Goal: Task Accomplishment & Management: Complete application form

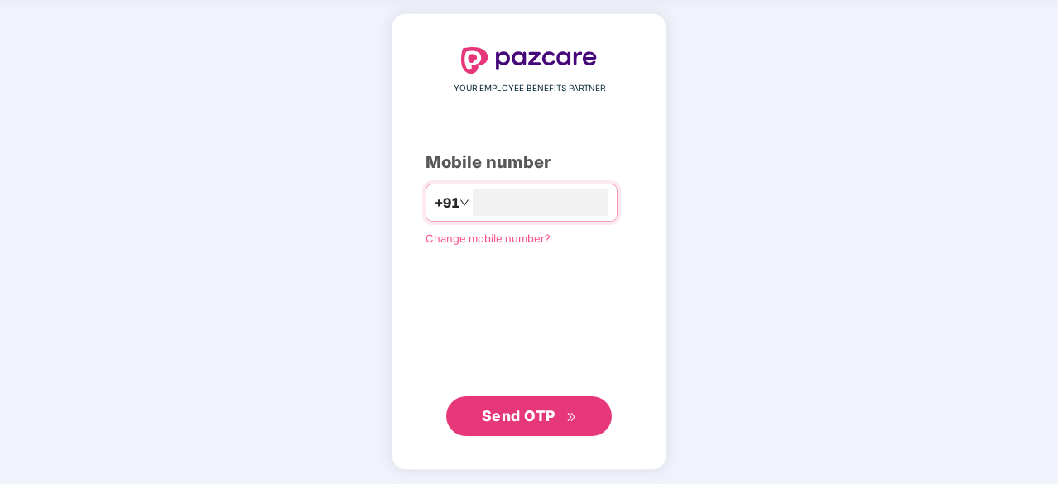
type input "**********"
click at [538, 415] on span "Send OTP" at bounding box center [519, 414] width 74 height 17
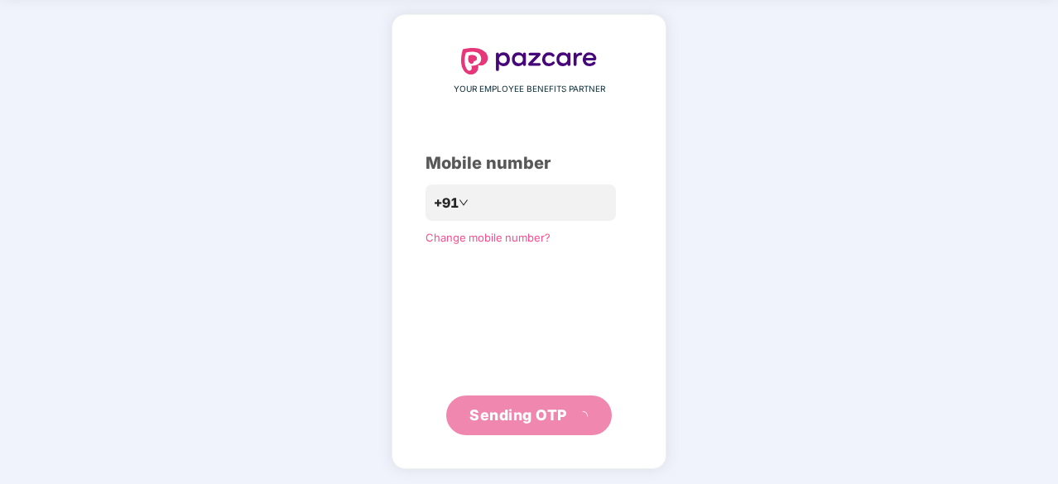
scroll to position [55, 0]
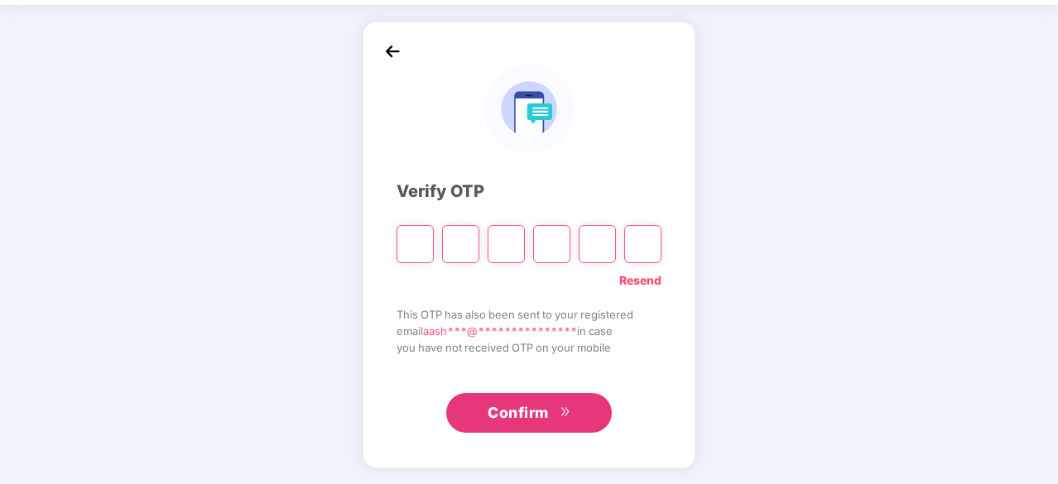
type input "*"
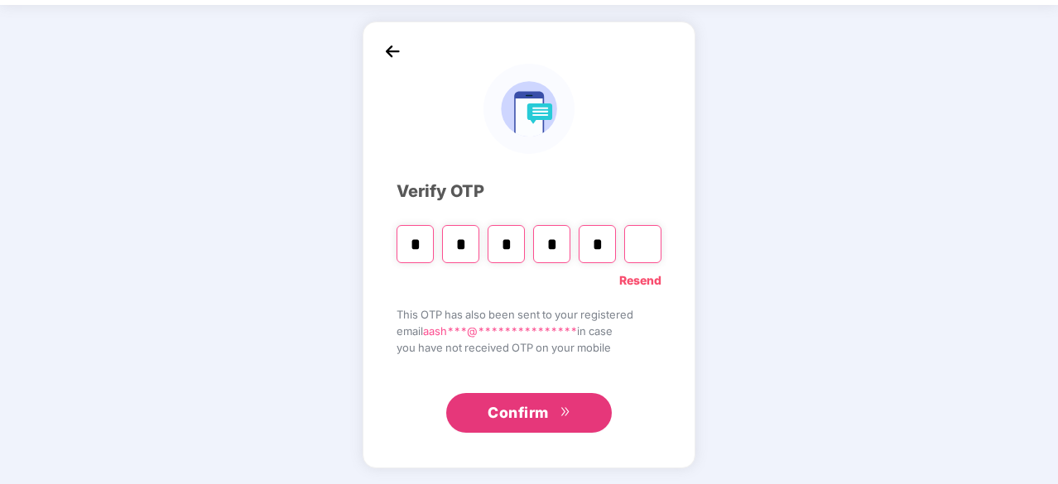
type input "*"
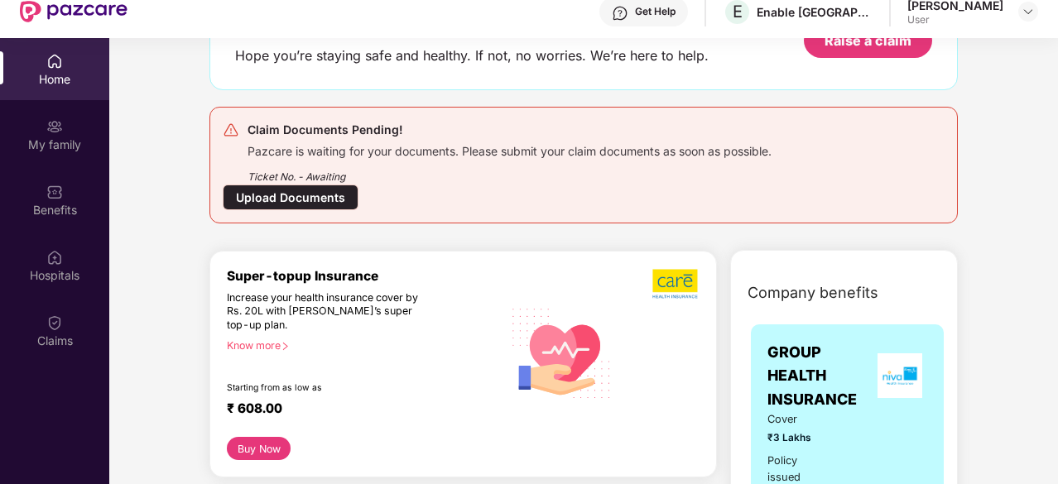
scroll to position [40, 0]
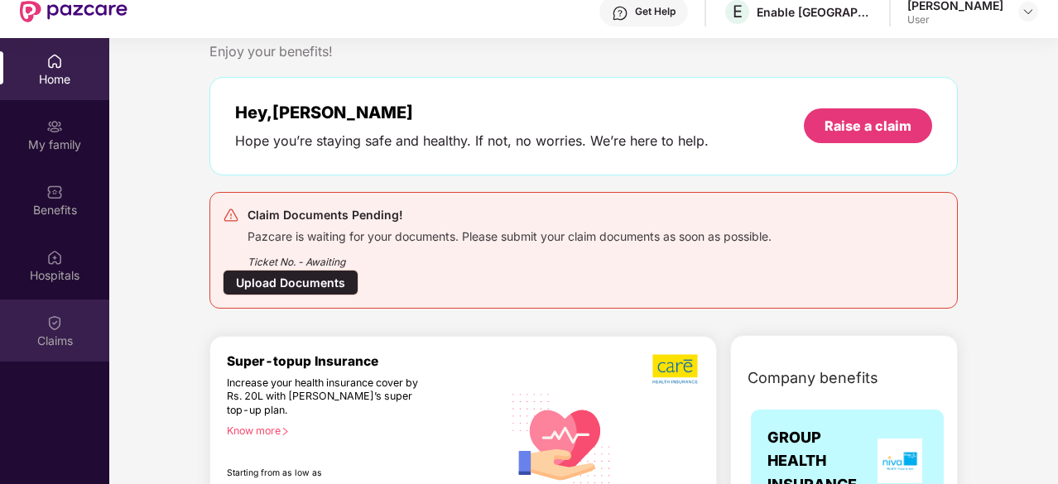
click at [60, 334] on div "Claims" at bounding box center [54, 341] width 109 height 17
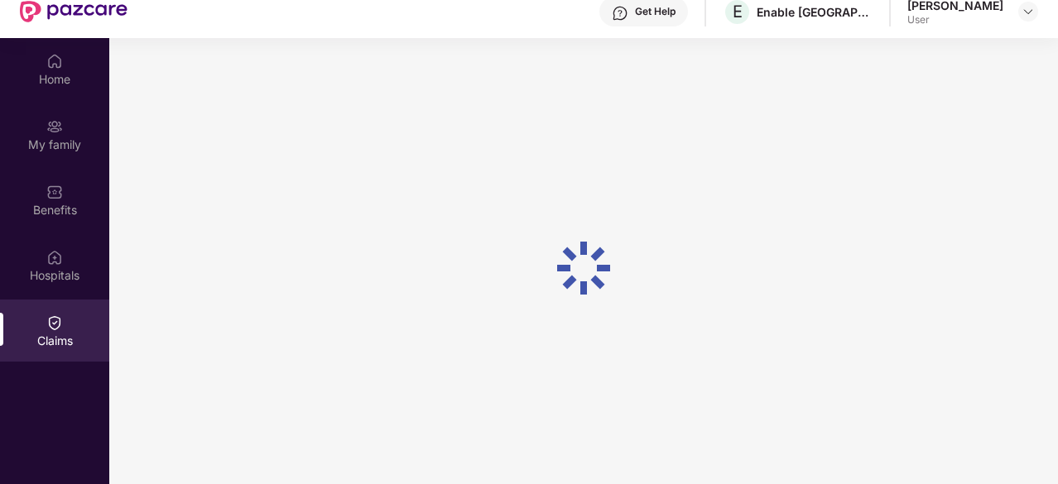
scroll to position [0, 0]
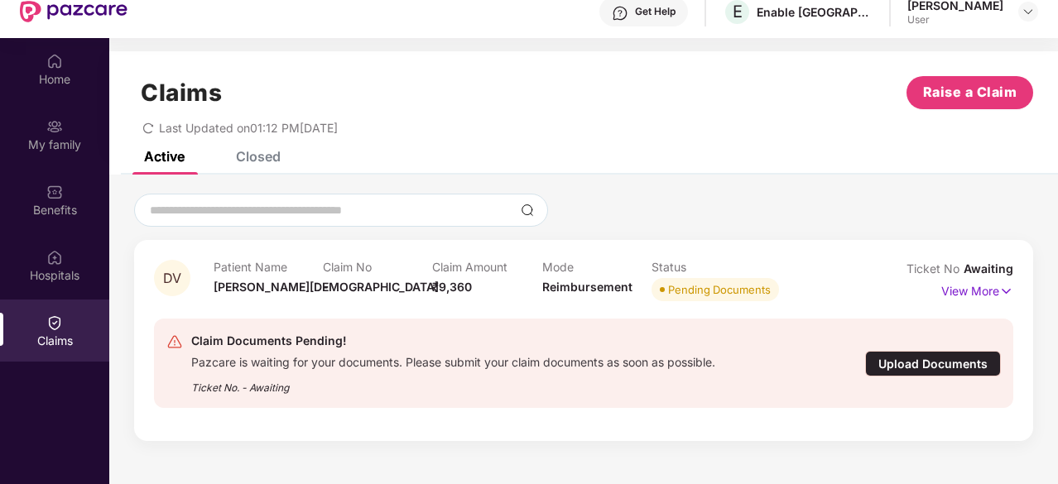
click at [947, 355] on div "Upload Documents" at bounding box center [933, 364] width 136 height 26
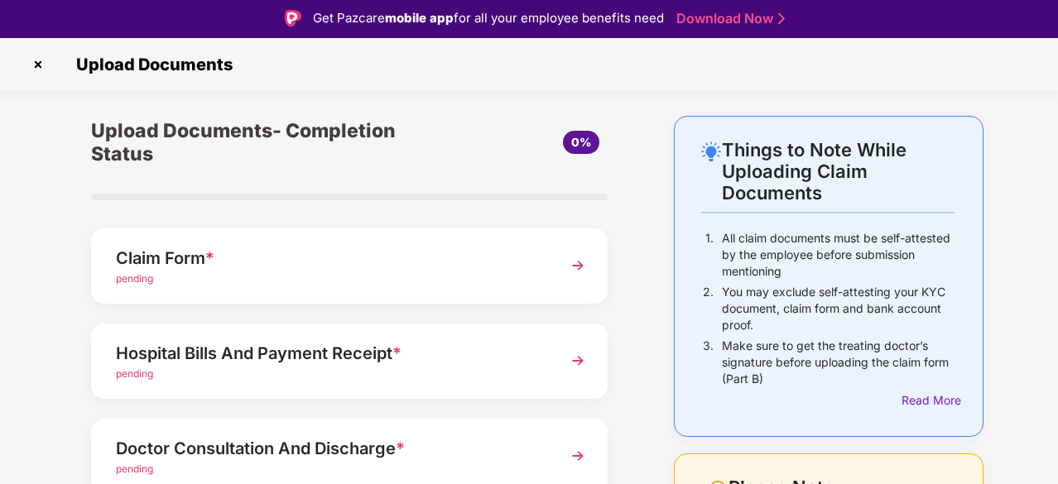
click at [41, 64] on img at bounding box center [38, 64] width 26 height 26
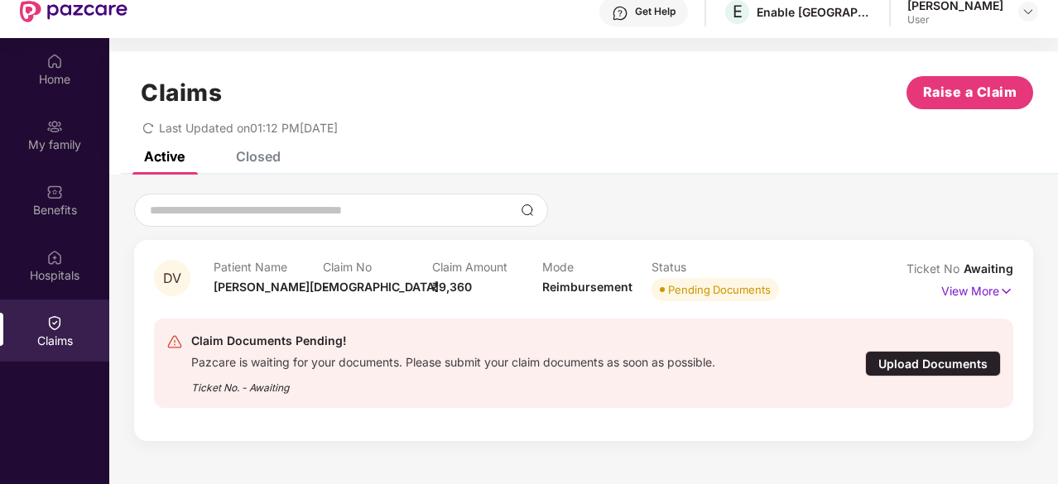
click at [70, 325] on div "Claims" at bounding box center [54, 331] width 109 height 62
click at [960, 96] on span "Raise a Claim" at bounding box center [970, 92] width 94 height 21
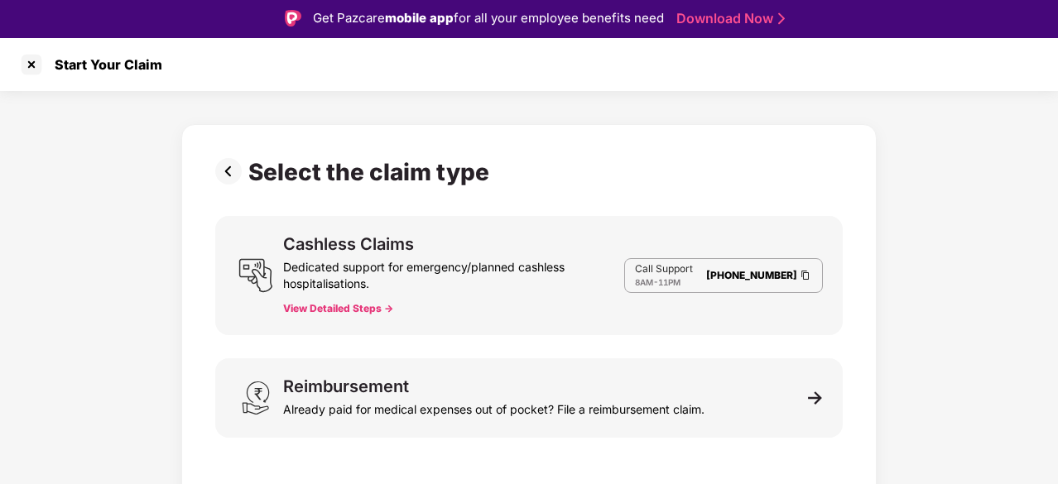
scroll to position [40, 0]
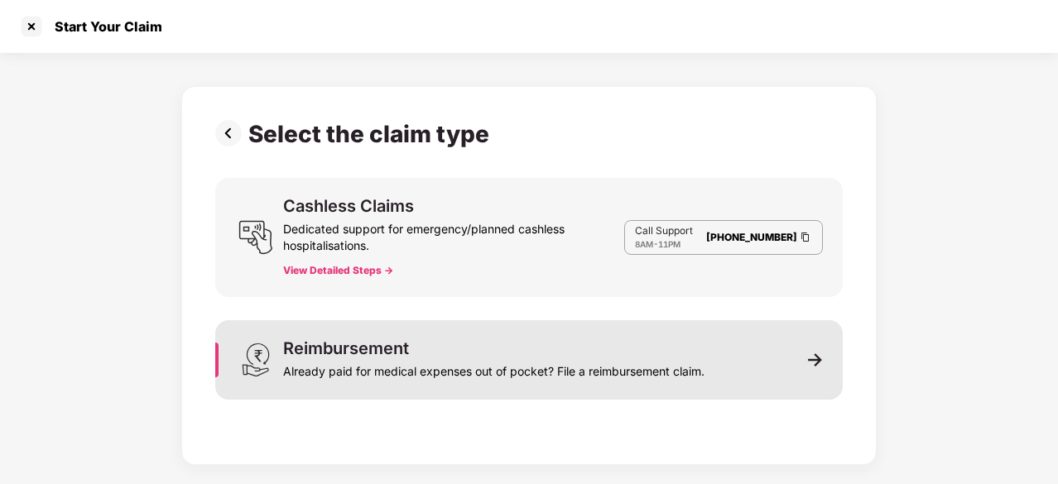
click at [569, 392] on div "Reimbursement Already paid for medical expenses out of pocket? File a reimburse…" at bounding box center [528, 359] width 627 height 79
